Goal: Information Seeking & Learning: Learn about a topic

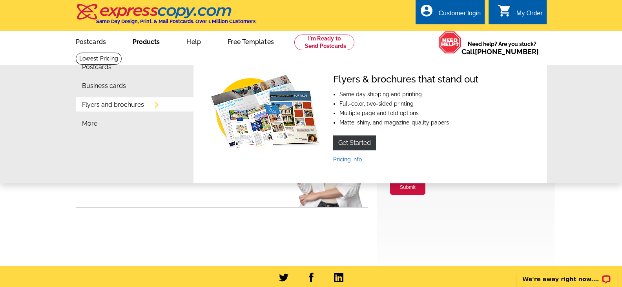
click at [344, 159] on link "Pricing info" at bounding box center [347, 159] width 29 height 6
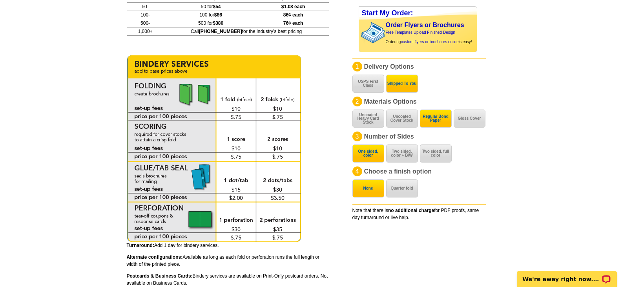
scroll to position [262, 0]
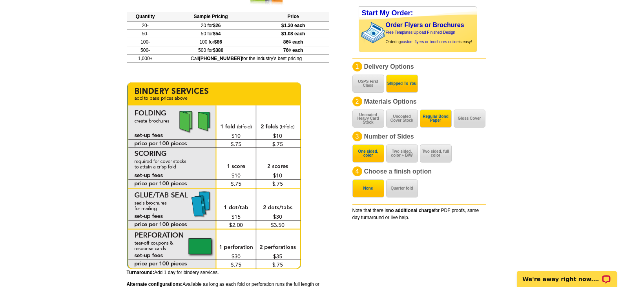
click at [294, 146] on img at bounding box center [214, 175] width 175 height 186
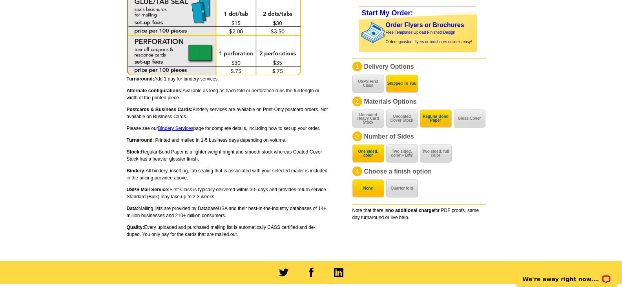
scroll to position [392, 0]
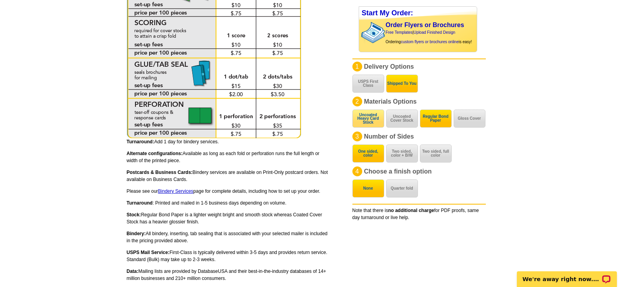
click at [376, 110] on button "Uncoated Heavy Card Stock" at bounding box center [368, 118] width 32 height 18
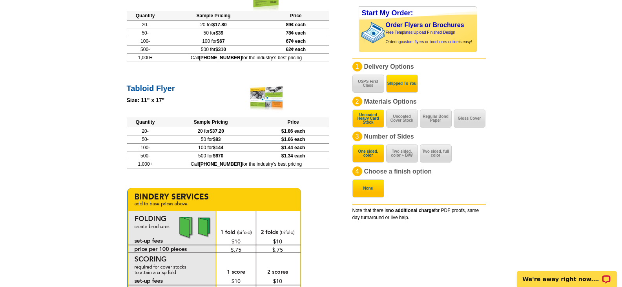
scroll to position [175, 0]
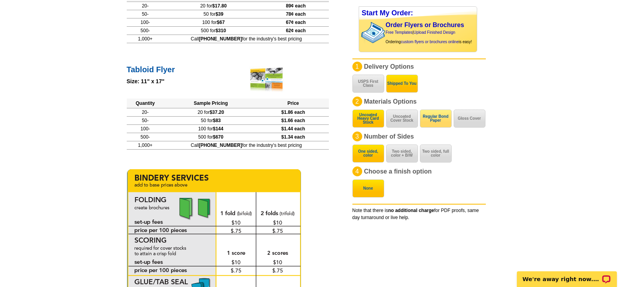
click at [445, 120] on button "Regular Bond Paper" at bounding box center [436, 118] width 32 height 18
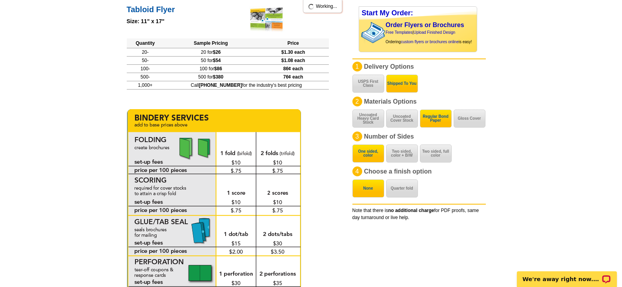
scroll to position [236, 0]
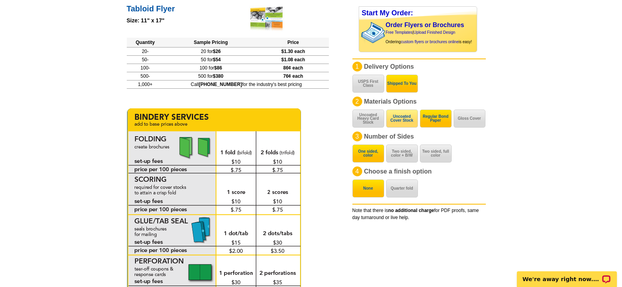
click at [408, 116] on button "Uncoated Cover Stock" at bounding box center [402, 118] width 32 height 18
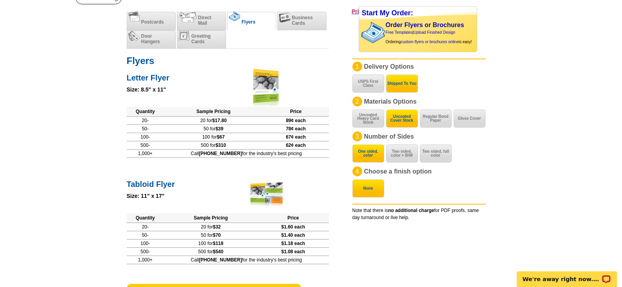
scroll to position [0, 0]
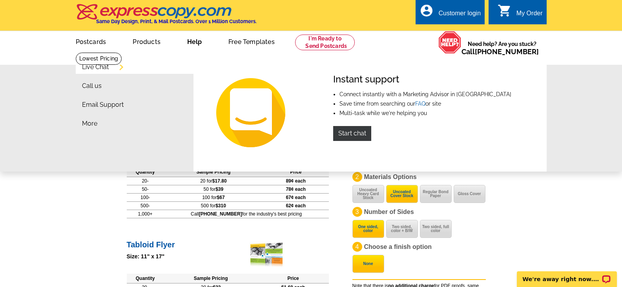
click at [188, 42] on link "Help" at bounding box center [195, 41] width 40 height 18
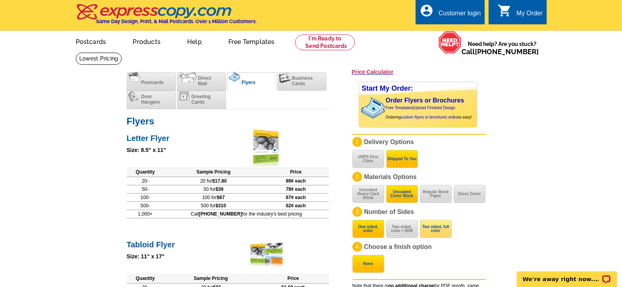
click at [438, 234] on button "Two sided, full color" at bounding box center [436, 229] width 32 height 18
